Goal: Information Seeking & Learning: Understand process/instructions

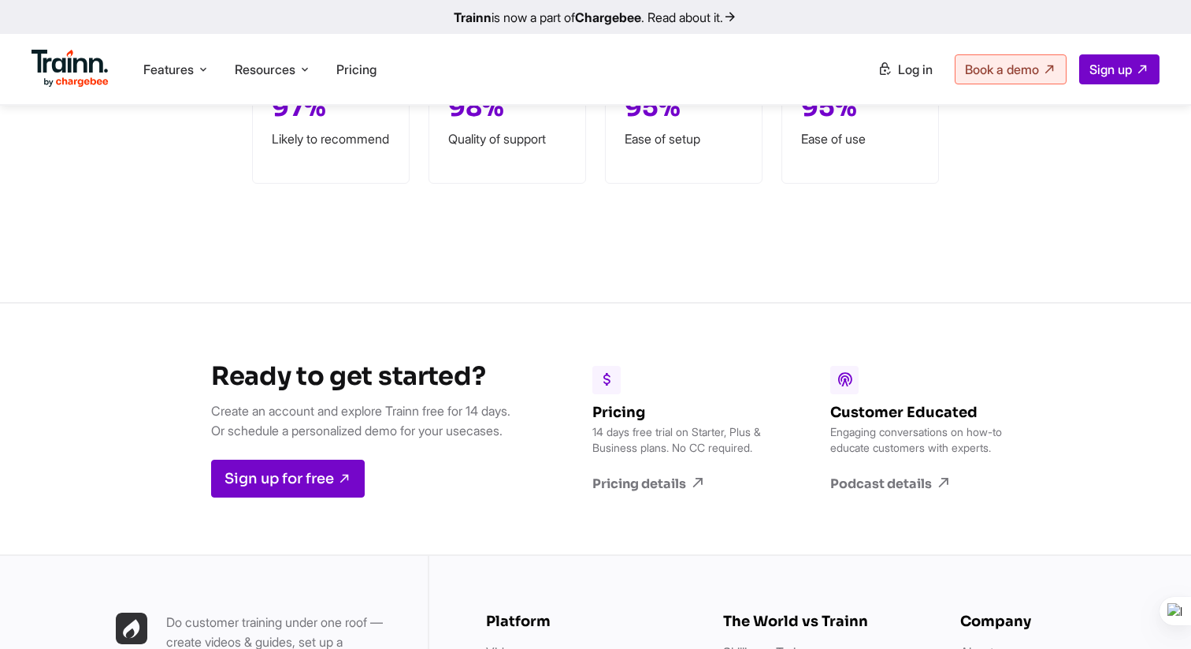
scroll to position [4669, 0]
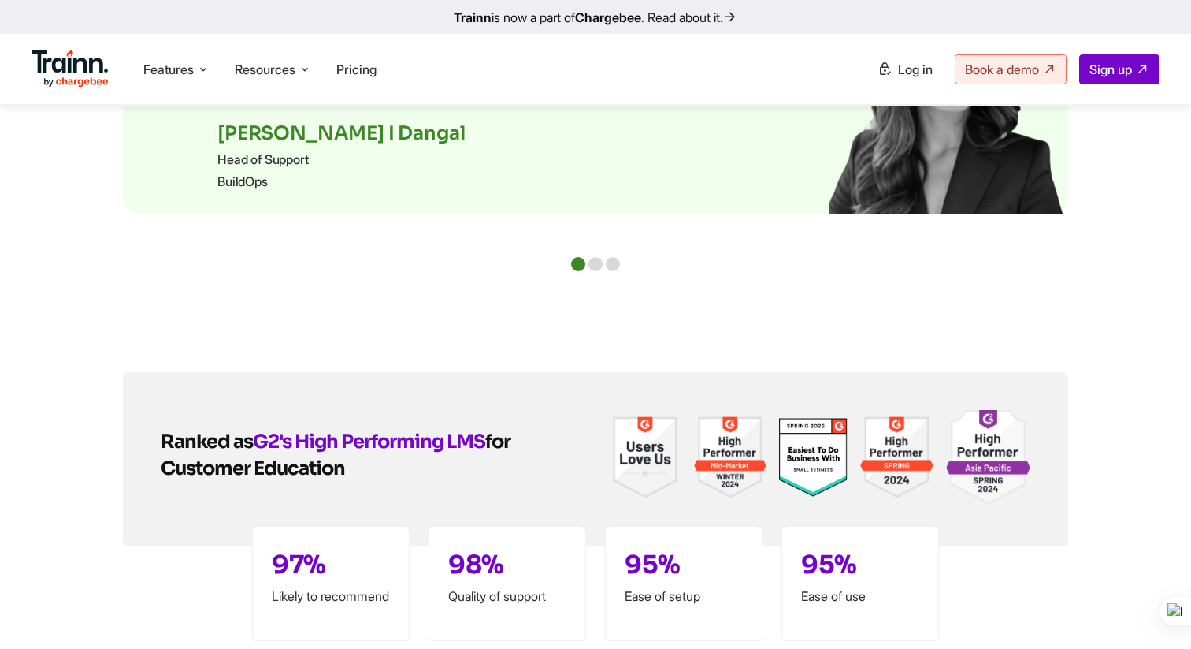
scroll to position [4669, 0]
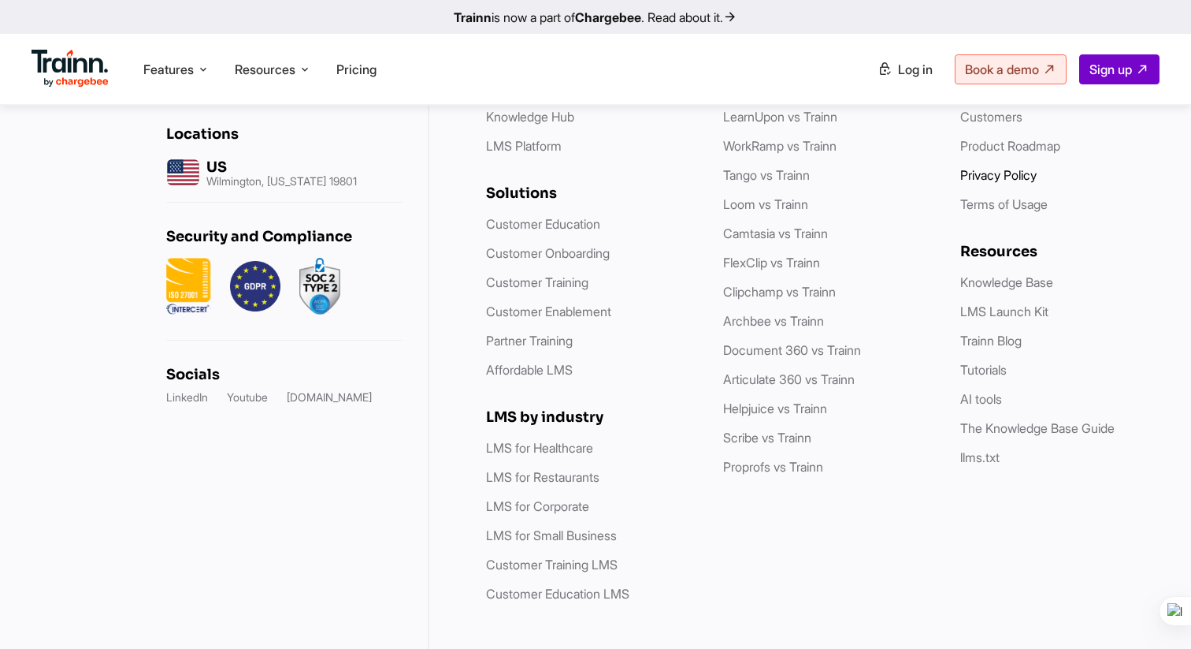
click at [991, 167] on link "Privacy Policy" at bounding box center [999, 175] width 76 height 16
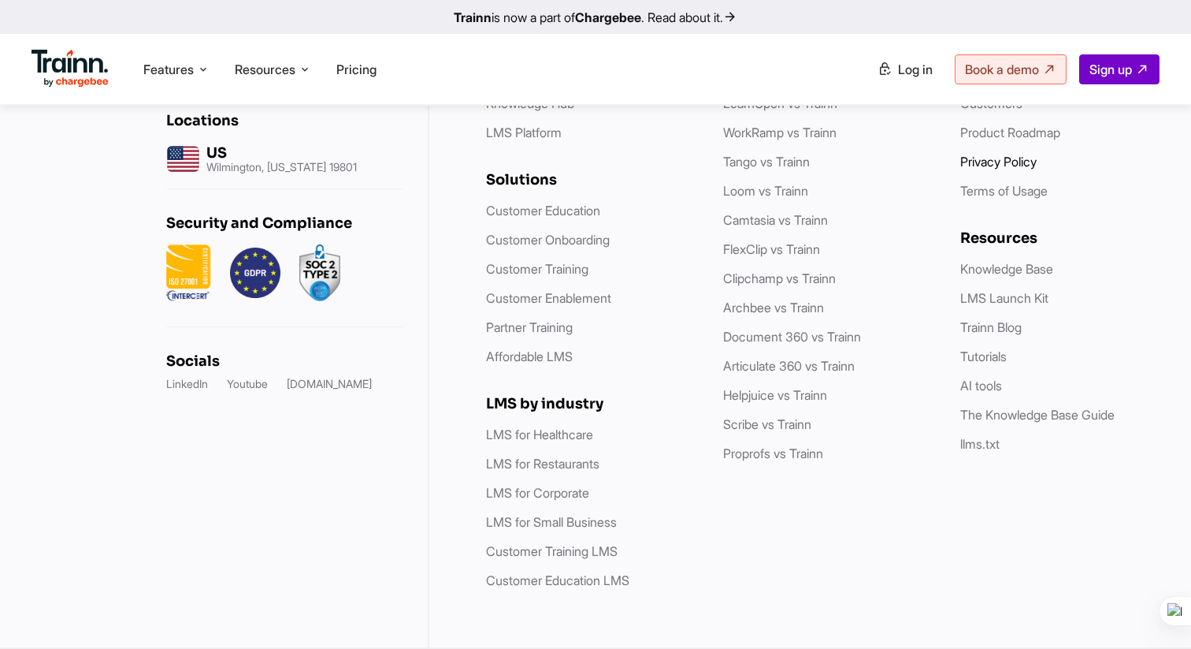
scroll to position [8896, 0]
click at [1013, 199] on link "Terms of Usage" at bounding box center [1004, 191] width 87 height 16
